Goal: Find specific page/section: Find specific page/section

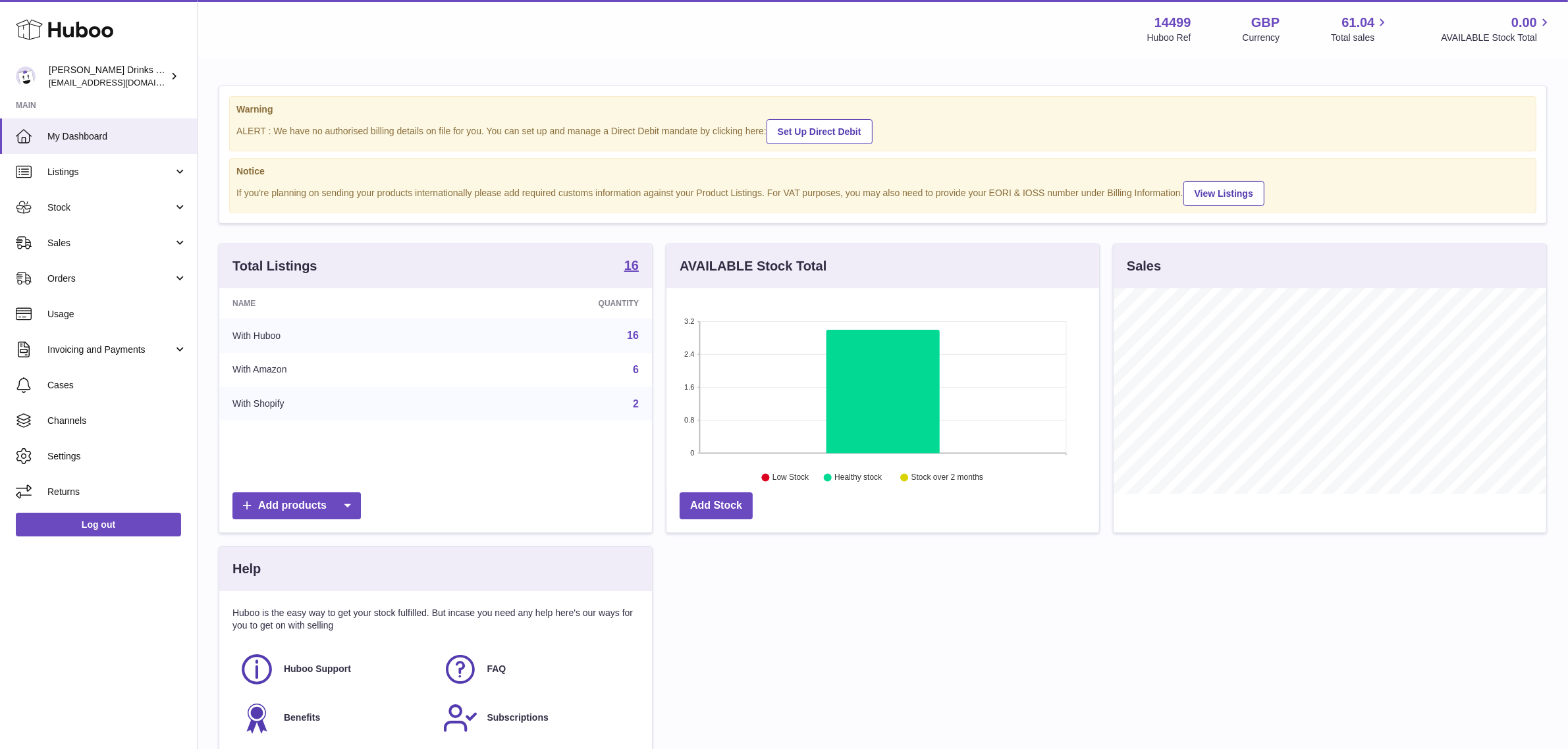
scroll to position [205, 432]
click at [95, 257] on link "Sales" at bounding box center [98, 242] width 197 height 36
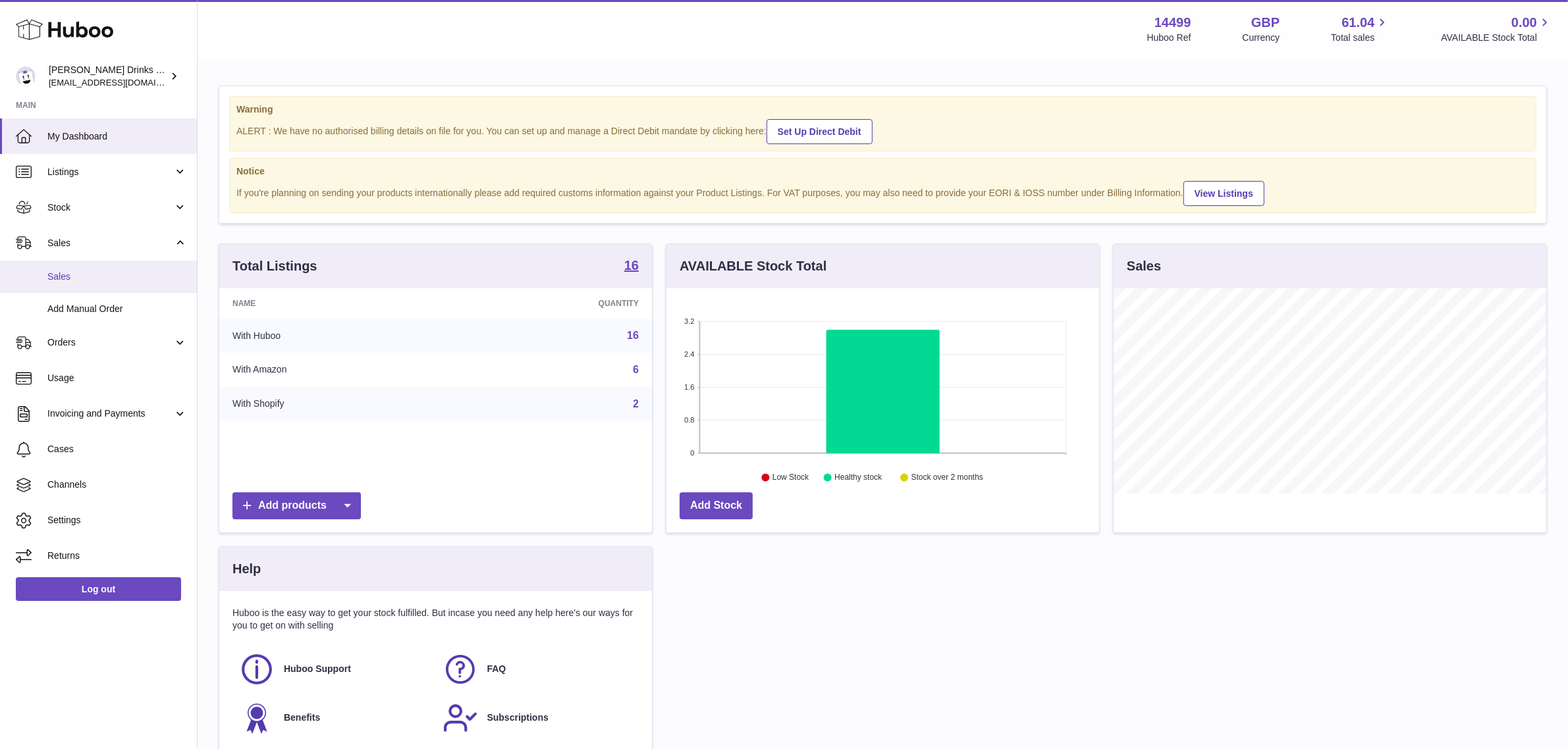
click at [96, 275] on span "Sales" at bounding box center [117, 277] width 140 height 13
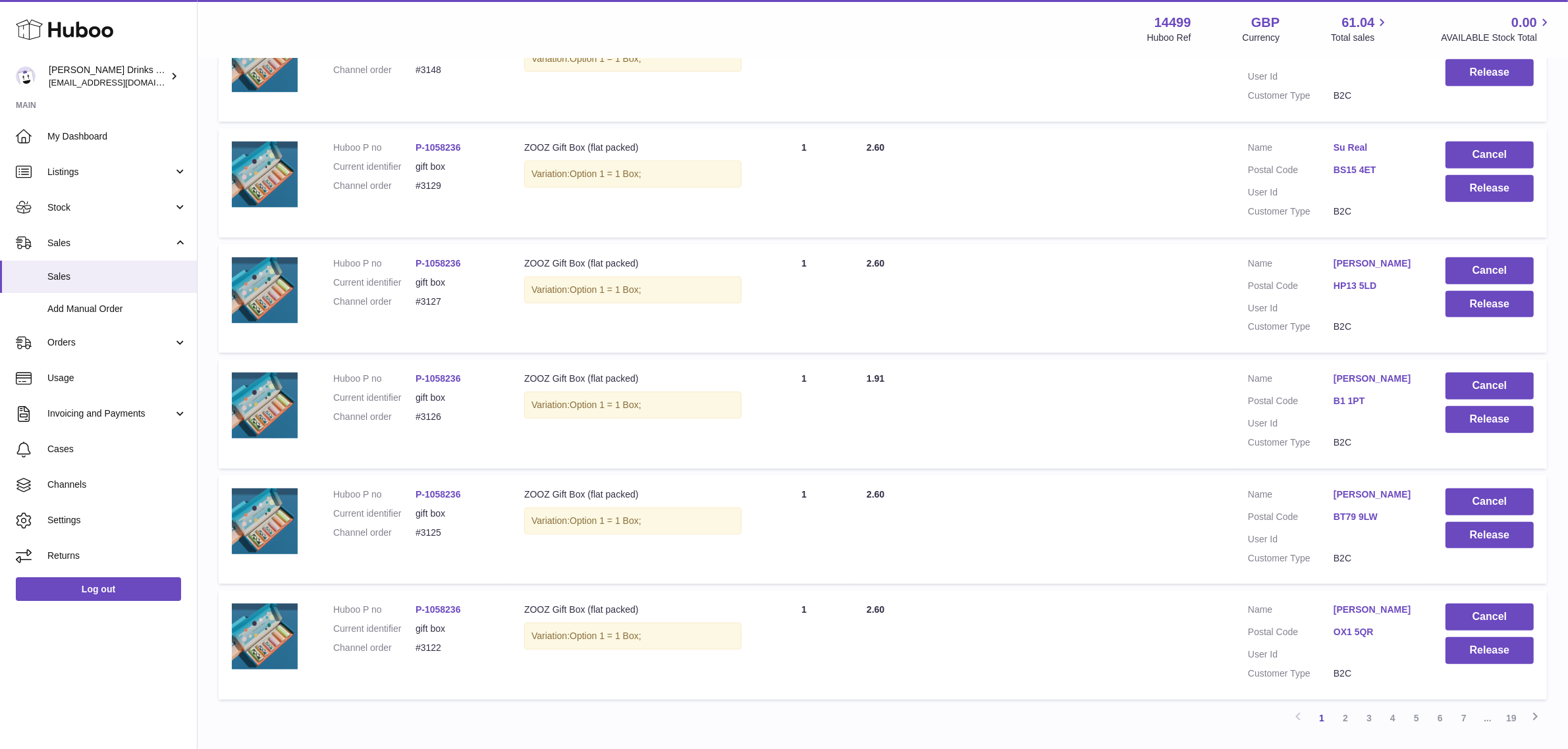
scroll to position [899, 0]
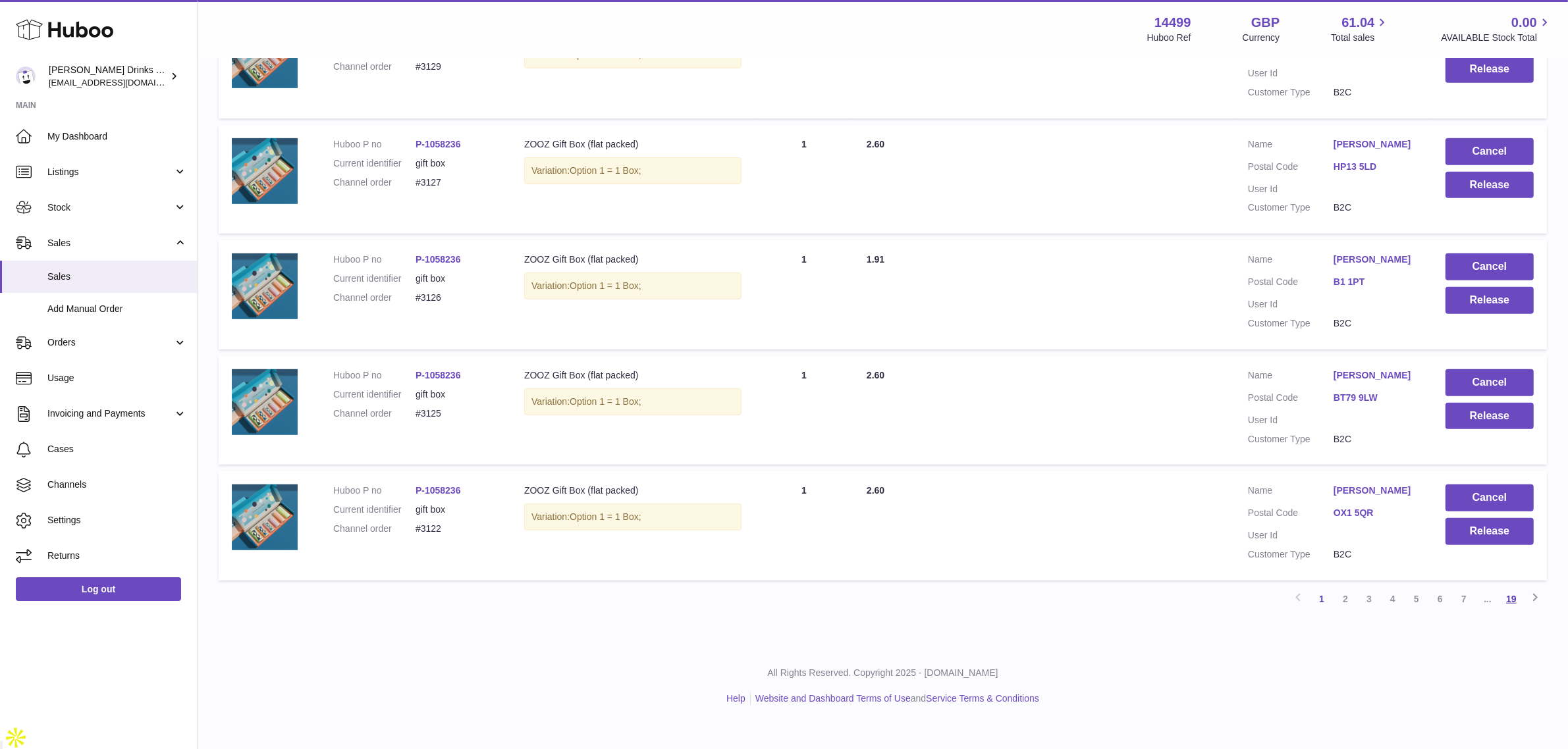
click at [1512, 611] on link "19" at bounding box center [1511, 599] width 23 height 23
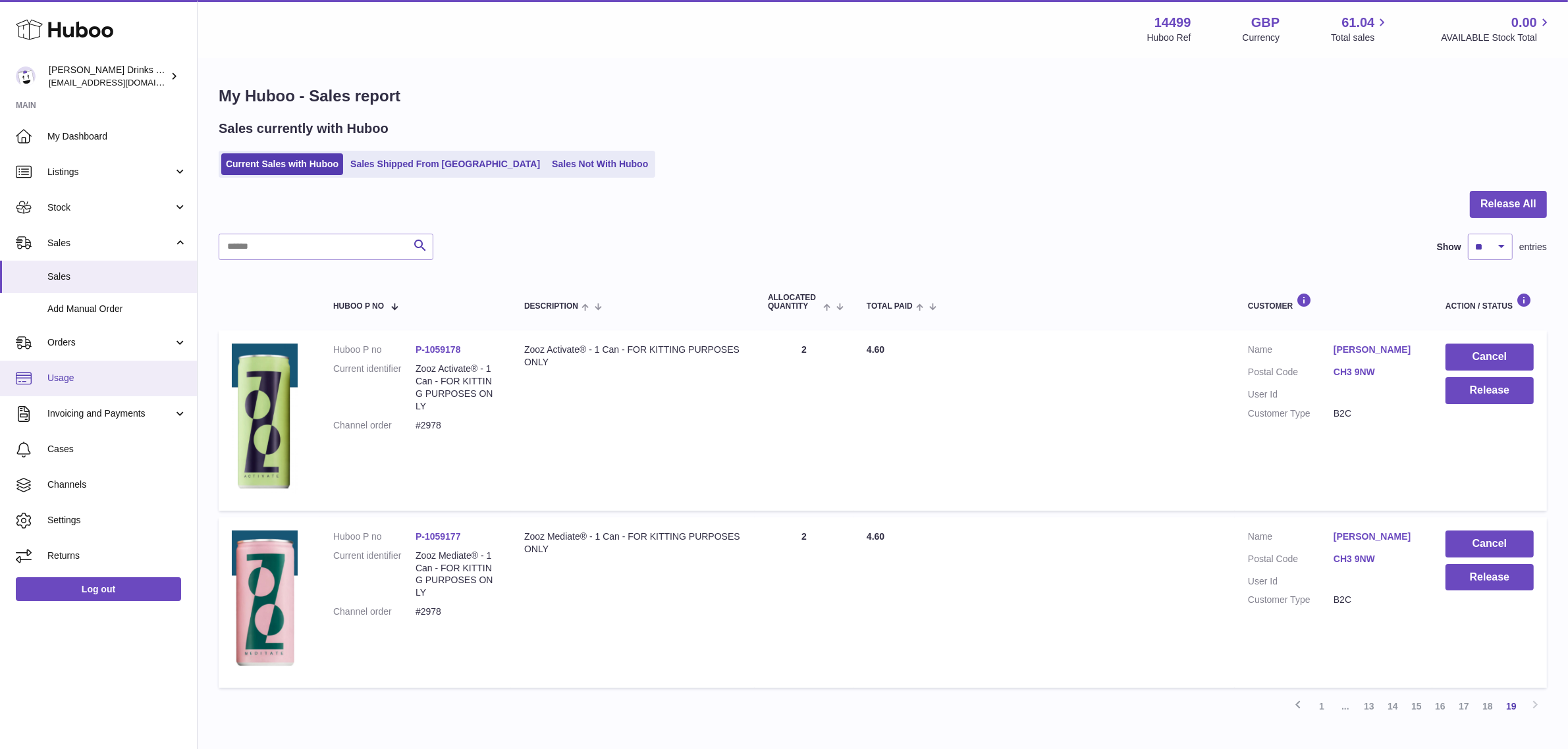
click at [92, 367] on link "Usage" at bounding box center [98, 378] width 197 height 36
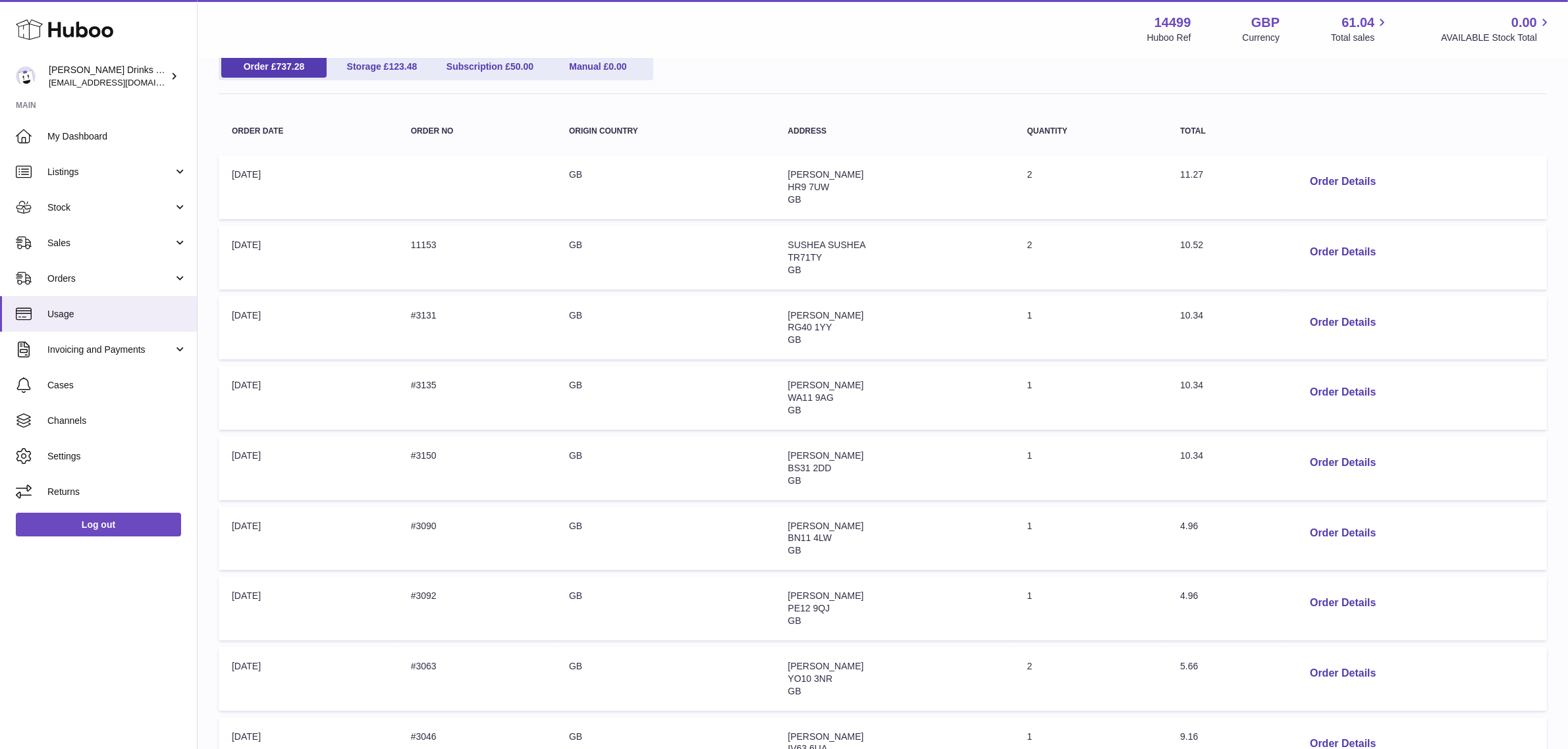
scroll to position [405, 0]
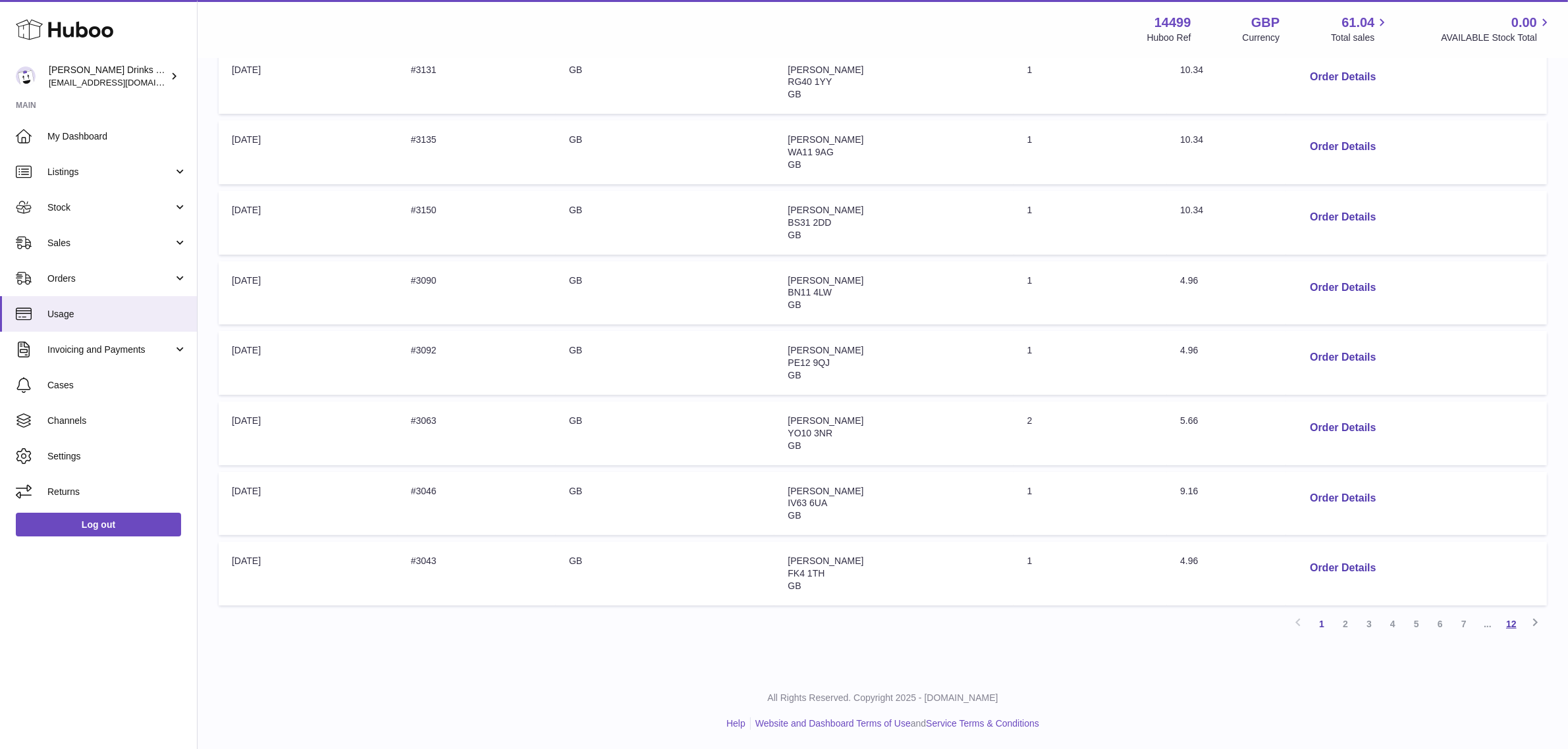
click at [1506, 625] on link "12" at bounding box center [1511, 624] width 23 height 23
